Goal: Manage account settings

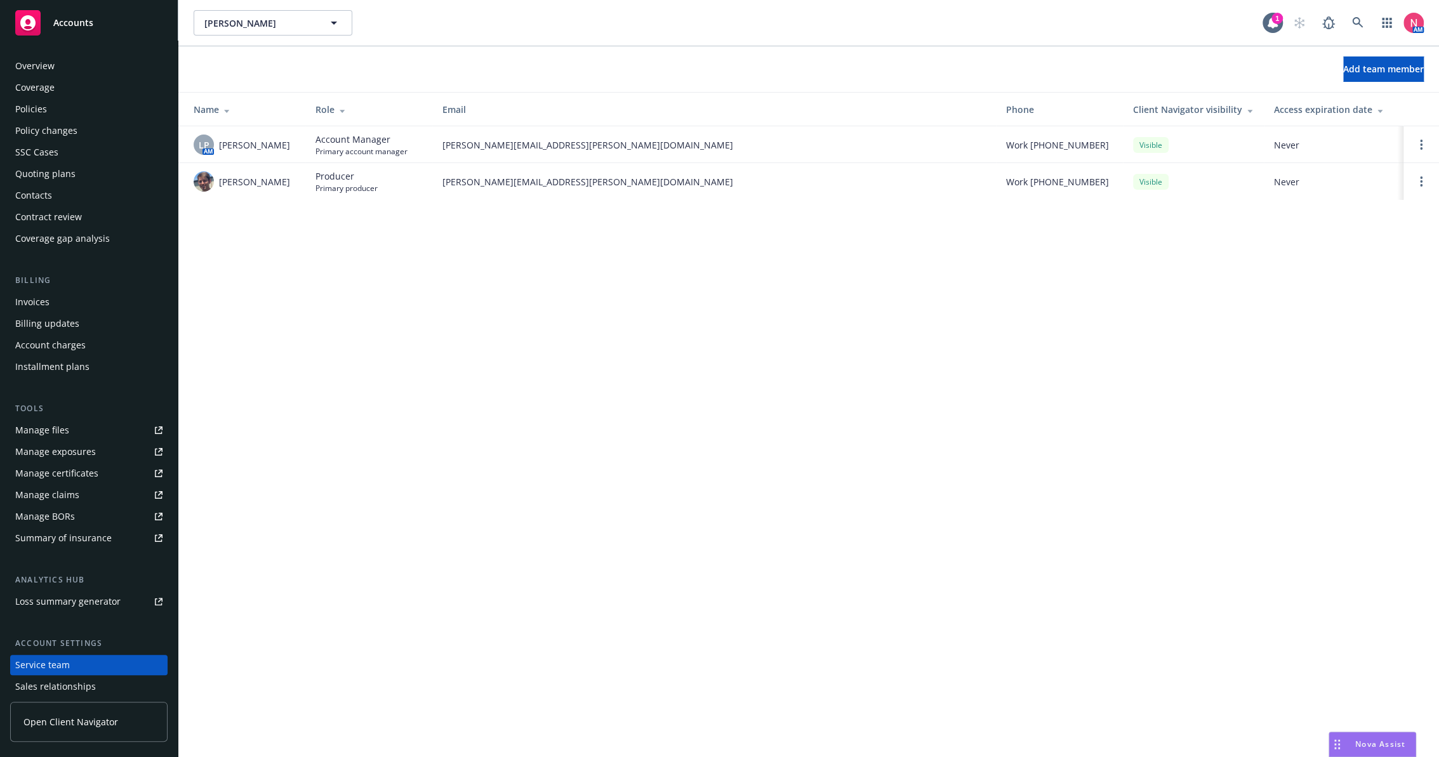
scroll to position [70, 0]
